Goal: Information Seeking & Learning: Learn about a topic

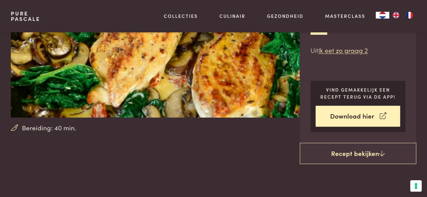
scroll to position [135, 0]
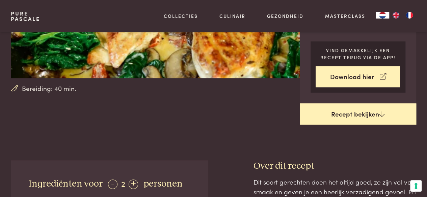
click at [360, 112] on link "Recept bekijken" at bounding box center [358, 115] width 117 height 22
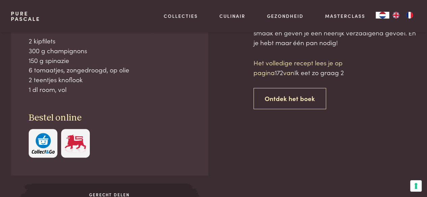
scroll to position [294, 0]
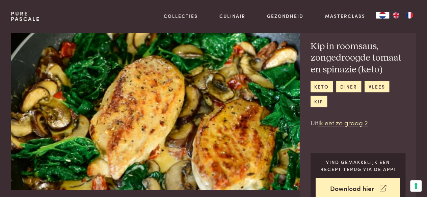
scroll to position [34, 0]
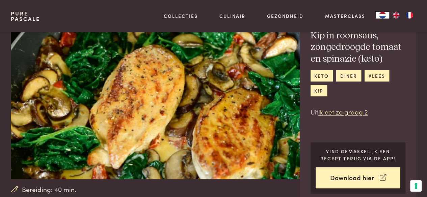
scroll to position [294, 0]
